Goal: Task Accomplishment & Management: Complete application form

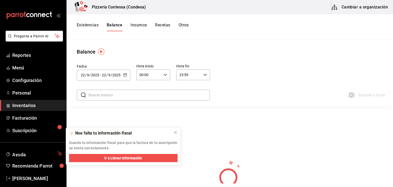
click at [126, 77] on div "[DATE] [DATE] - [DATE] [DATE]" at bounding box center [103, 75] width 53 height 11
click at [174, 131] on icon at bounding box center [176, 132] width 4 height 4
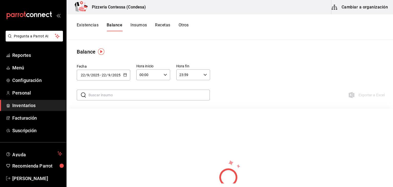
click at [113, 76] on input "2025" at bounding box center [116, 75] width 9 height 4
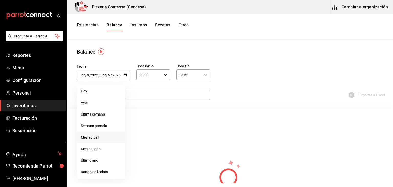
click at [104, 133] on li "Mes actual" at bounding box center [101, 138] width 48 height 12
type input "[DATE]"
type input "1"
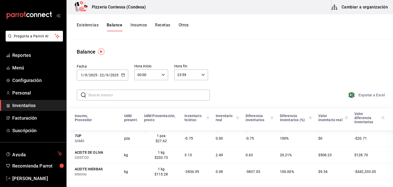
click at [356, 94] on span "Exportar a Excel" at bounding box center [367, 95] width 35 height 6
click at [91, 25] on button "Existencias" at bounding box center [88, 27] width 22 height 9
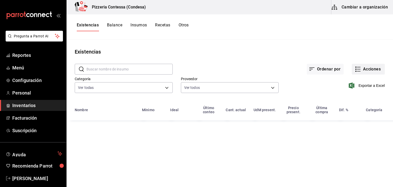
click at [375, 66] on button "Acciones" at bounding box center [368, 69] width 33 height 11
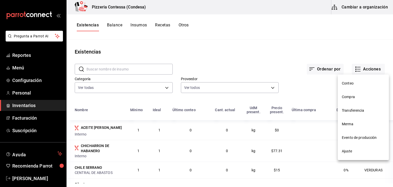
click at [354, 140] on span "Evento de producción" at bounding box center [363, 137] width 43 height 5
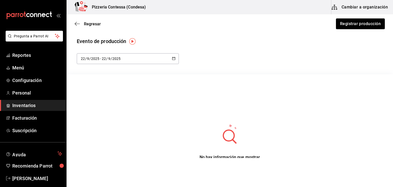
click at [167, 61] on div "[DATE] [DATE] - [DATE] [DATE]" at bounding box center [128, 58] width 102 height 11
click at [102, 95] on li "Semana actual" at bounding box center [101, 98] width 48 height 12
type input "[DATE]"
type input "21"
click at [172, 59] on icon "button" at bounding box center [174, 59] width 4 height 4
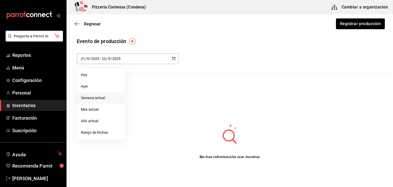
click at [107, 96] on li "Semana actual" at bounding box center [101, 98] width 48 height 12
click at [143, 61] on div "[DATE] [DATE] - [DATE] [DATE]" at bounding box center [128, 58] width 102 height 11
click at [99, 111] on li "Mes actual" at bounding box center [101, 110] width 48 height 12
type input "[DATE]"
type input "1"
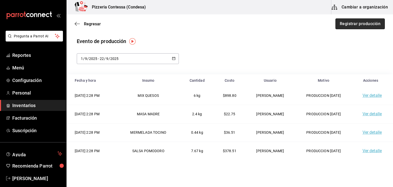
click at [356, 26] on button "Registrar producción" at bounding box center [359, 23] width 49 height 11
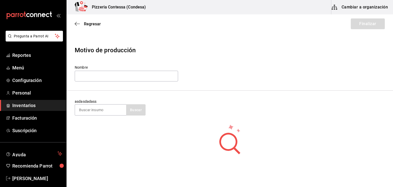
click at [140, 69] on label "Nombre" at bounding box center [126, 68] width 103 height 4
click at [135, 72] on input "text" at bounding box center [126, 76] width 103 height 11
type input "PRODUCCION [DATE]"
click at [105, 109] on input at bounding box center [100, 109] width 51 height 11
type input "SALCHI"
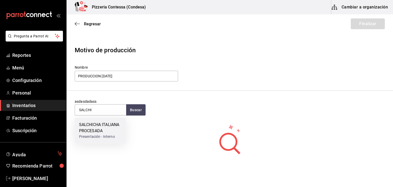
click at [97, 130] on div "SALCHICHA ITALIANA PROCESADA" at bounding box center [100, 128] width 43 height 12
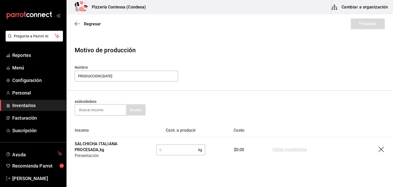
click at [163, 150] on input "text" at bounding box center [177, 150] width 42 height 10
type input "6"
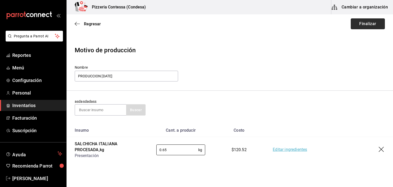
click at [369, 27] on button "Finalizar" at bounding box center [368, 23] width 34 height 11
type input ".65"
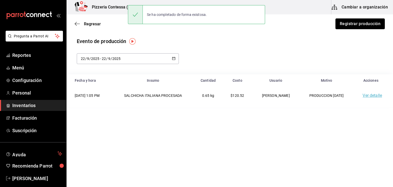
drag, startPoint x: 369, startPoint y: 27, endPoint x: 171, endPoint y: 49, distance: 198.6
click at [171, 49] on main "Regresar Registrar producción Evento de producción [DATE] [DATE] - [DATE] [DATE…" at bounding box center [230, 60] width 327 height 92
click at [77, 24] on icon "button" at bounding box center [77, 23] width 5 height 5
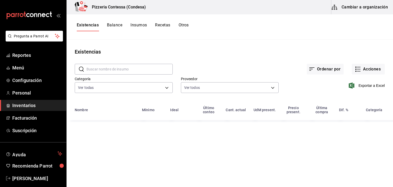
click at [118, 26] on button "Balance" at bounding box center [114, 27] width 15 height 9
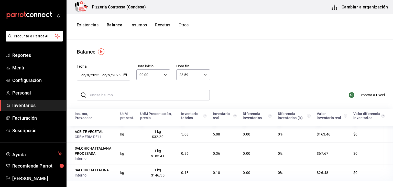
click at [108, 79] on div "[DATE] [DATE] - [DATE] [DATE]" at bounding box center [103, 75] width 53 height 11
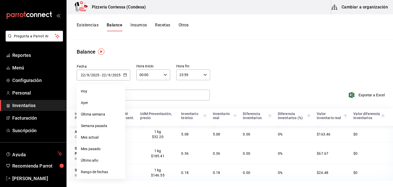
click at [136, 96] on input "text" at bounding box center [149, 95] width 121 height 10
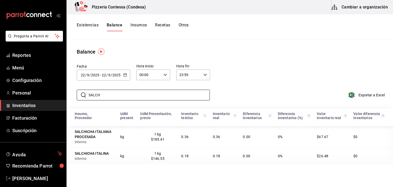
type input "SALCH"
click at [125, 74] on icon "button" at bounding box center [125, 75] width 4 height 4
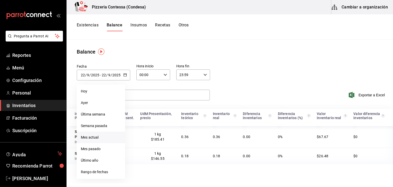
click at [103, 133] on li "Mes actual" at bounding box center [101, 138] width 48 height 12
type input "[DATE]"
type input "1"
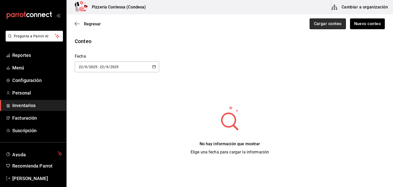
click at [330, 25] on button "Cargar conteo" at bounding box center [328, 23] width 36 height 11
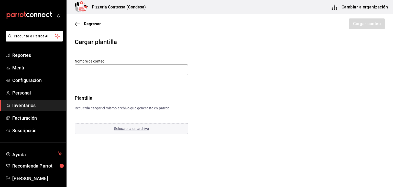
click at [148, 71] on input "text" at bounding box center [131, 69] width 113 height 11
type input "CONTEO 22-09-25"
click at [139, 126] on span "Selecciona un archivo" at bounding box center [131, 128] width 35 height 4
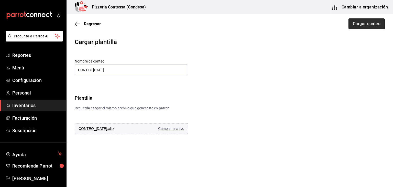
click at [364, 23] on button "Cargar conteo" at bounding box center [367, 23] width 36 height 11
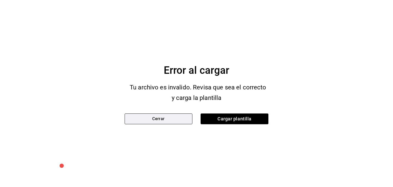
click at [188, 116] on button "Cerrar" at bounding box center [159, 118] width 68 height 11
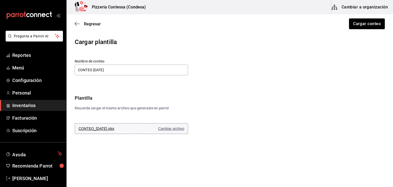
click at [167, 128] on span "Cambiar archivo" at bounding box center [171, 128] width 26 height 4
click at [372, 21] on button "Cargar conteo" at bounding box center [367, 23] width 36 height 11
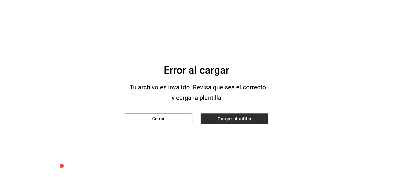
click at [224, 116] on span "Cargar plantilla" at bounding box center [235, 118] width 68 height 11
click at [0, 0] on input "Cargar plantilla" at bounding box center [0, 0] width 0 height 0
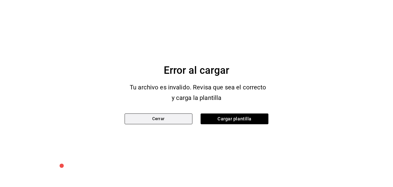
click at [185, 113] on button "Cerrar" at bounding box center [159, 118] width 68 height 11
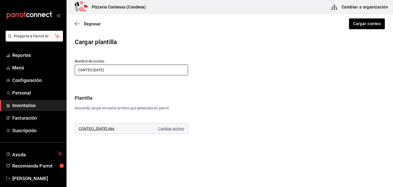
click at [109, 68] on input "CONTEO 22-09-25" at bounding box center [131, 69] width 113 height 11
type input "CONTEO 220925"
click at [367, 20] on button "Cargar conteo" at bounding box center [367, 23] width 36 height 11
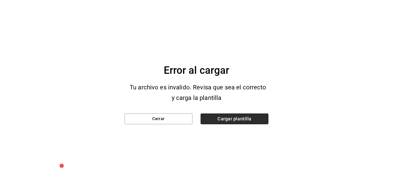
click at [251, 119] on span "Cargar plantilla" at bounding box center [235, 118] width 68 height 11
click at [0, 0] on input "Cargar plantilla" at bounding box center [0, 0] width 0 height 0
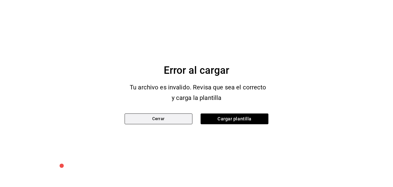
click at [180, 124] on button "Cerrar" at bounding box center [159, 118] width 68 height 11
